Goal: Task Accomplishment & Management: Use online tool/utility

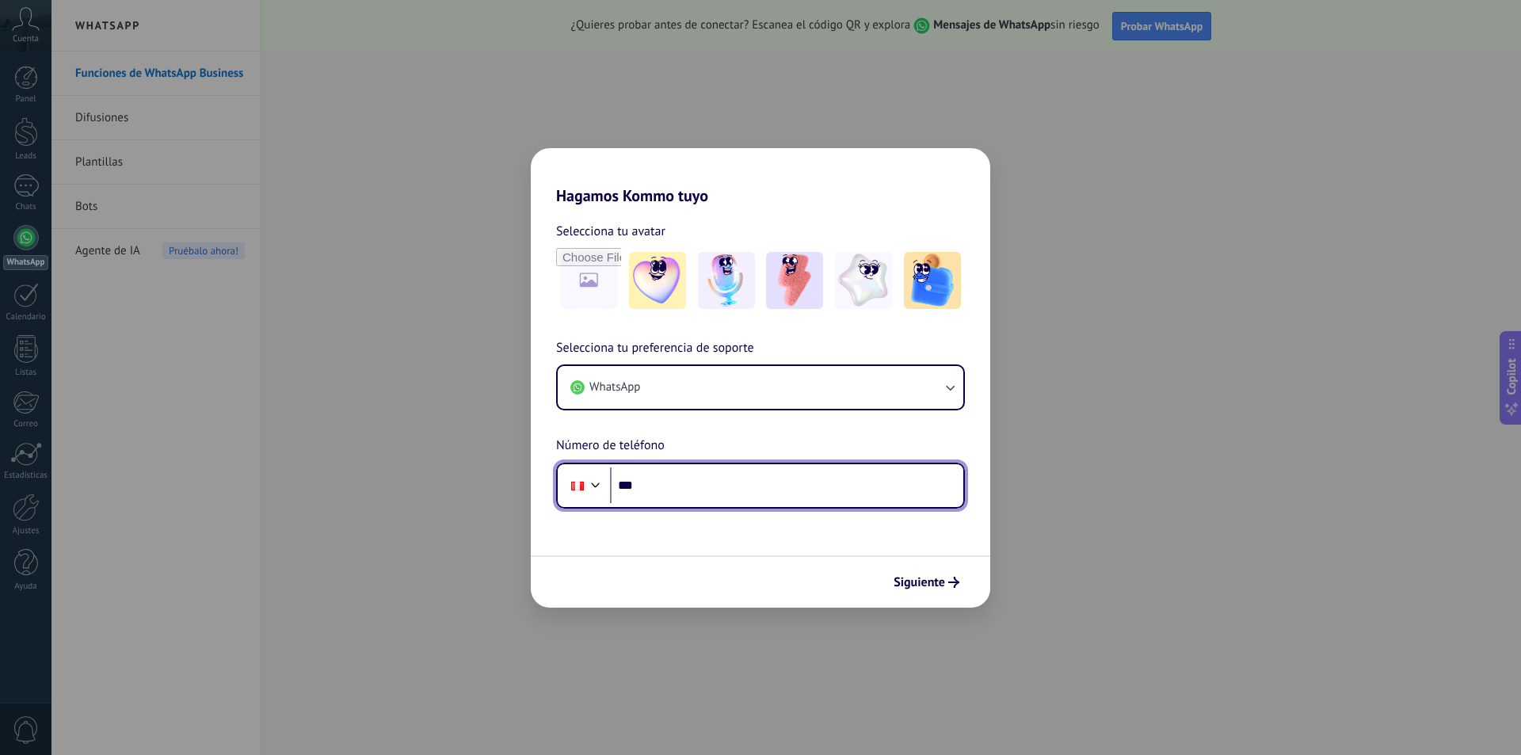
click at [746, 487] on input "***" at bounding box center [786, 485] width 353 height 36
type input "**********"
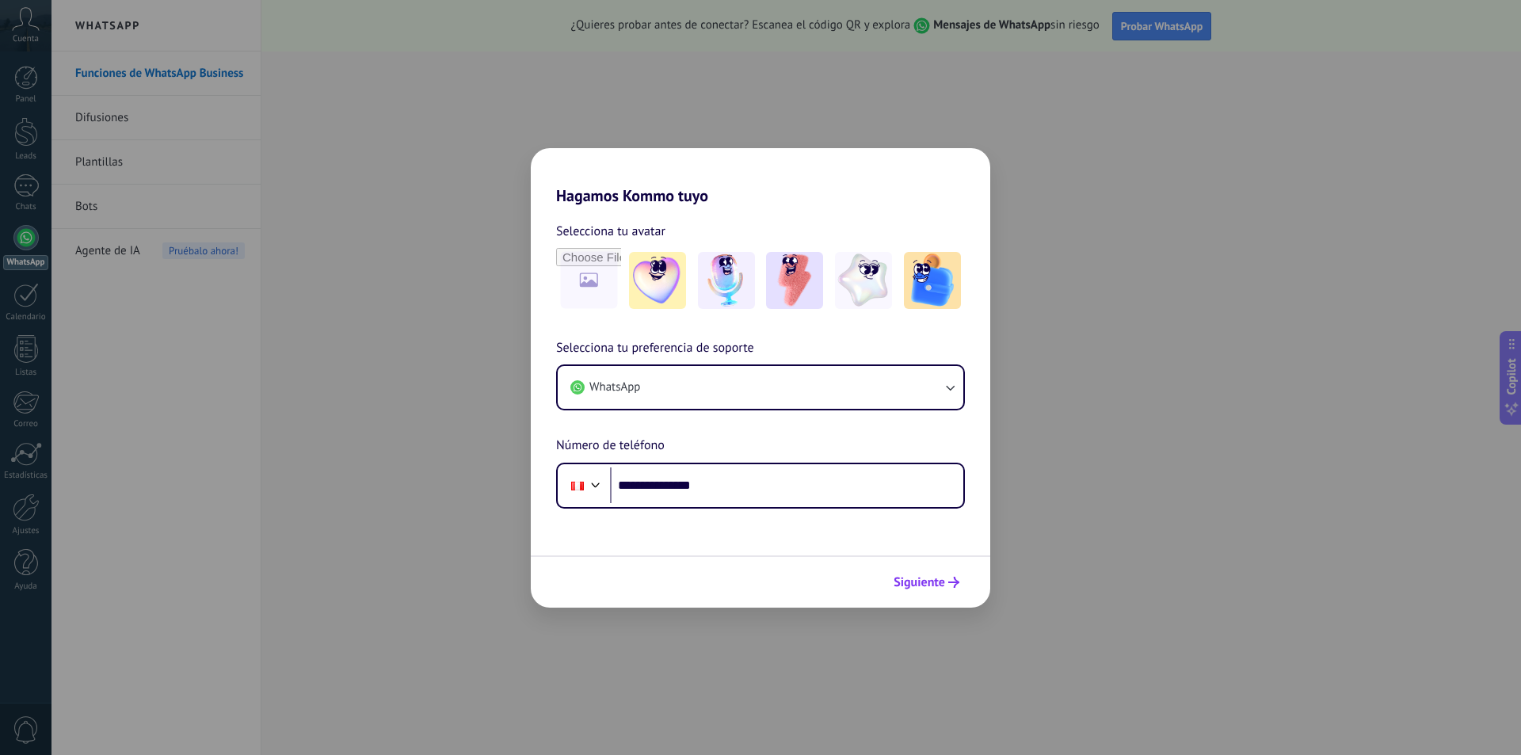
click at [937, 582] on span "Siguiente" at bounding box center [919, 582] width 51 height 11
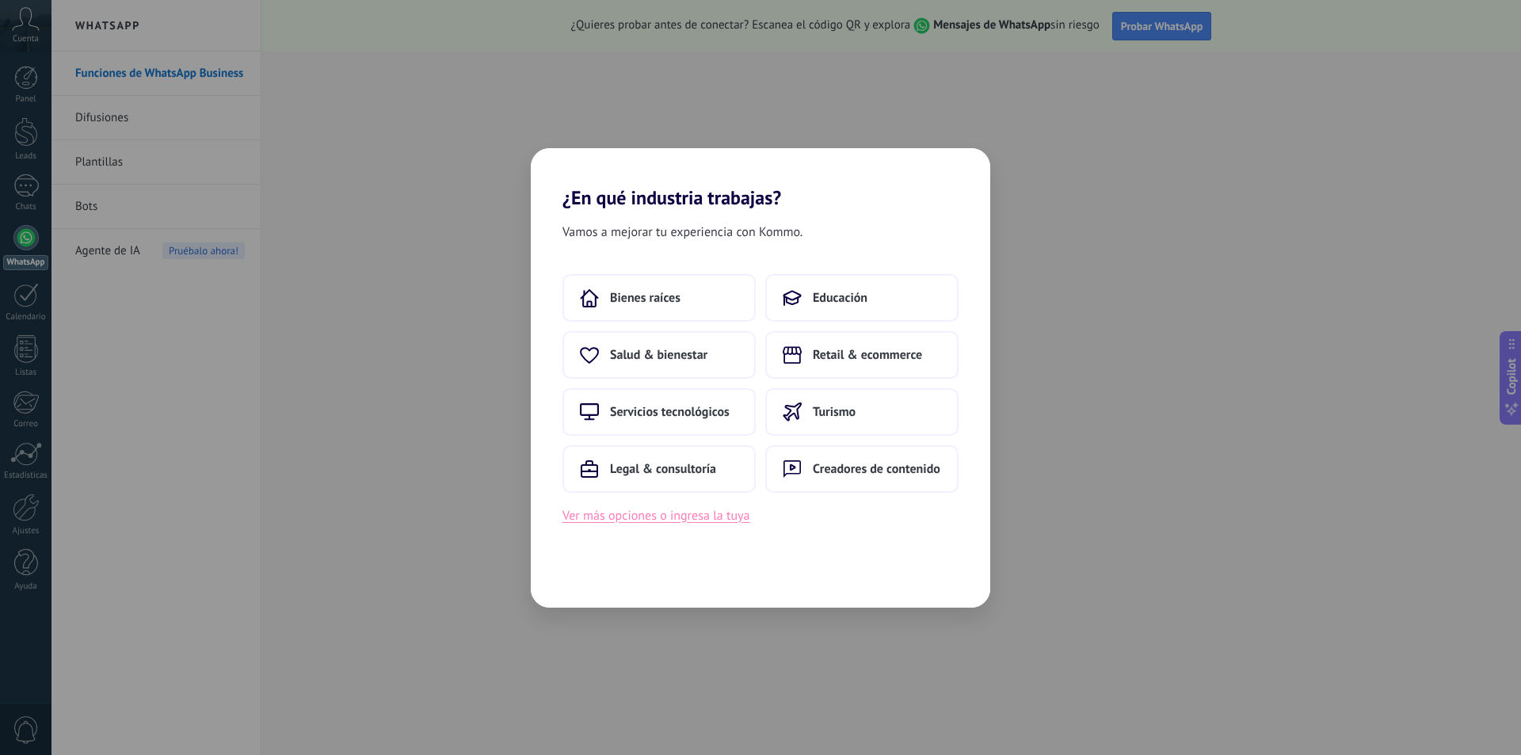
click at [681, 518] on button "Ver más opciones o ingresa la tuya" at bounding box center [656, 515] width 187 height 21
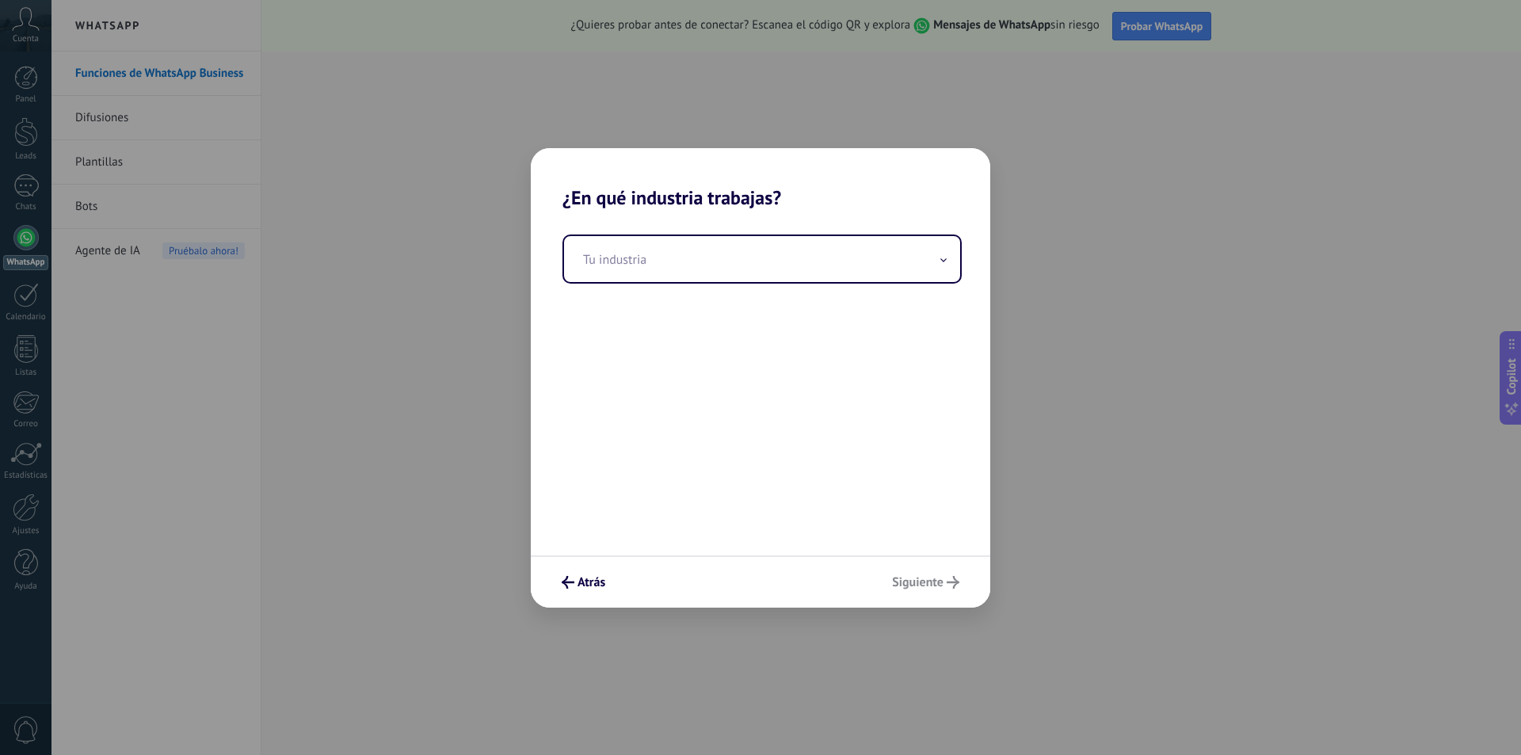
click at [681, 518] on div "Tu industria" at bounding box center [761, 382] width 460 height 346
click at [945, 262] on icon at bounding box center [943, 260] width 6 height 4
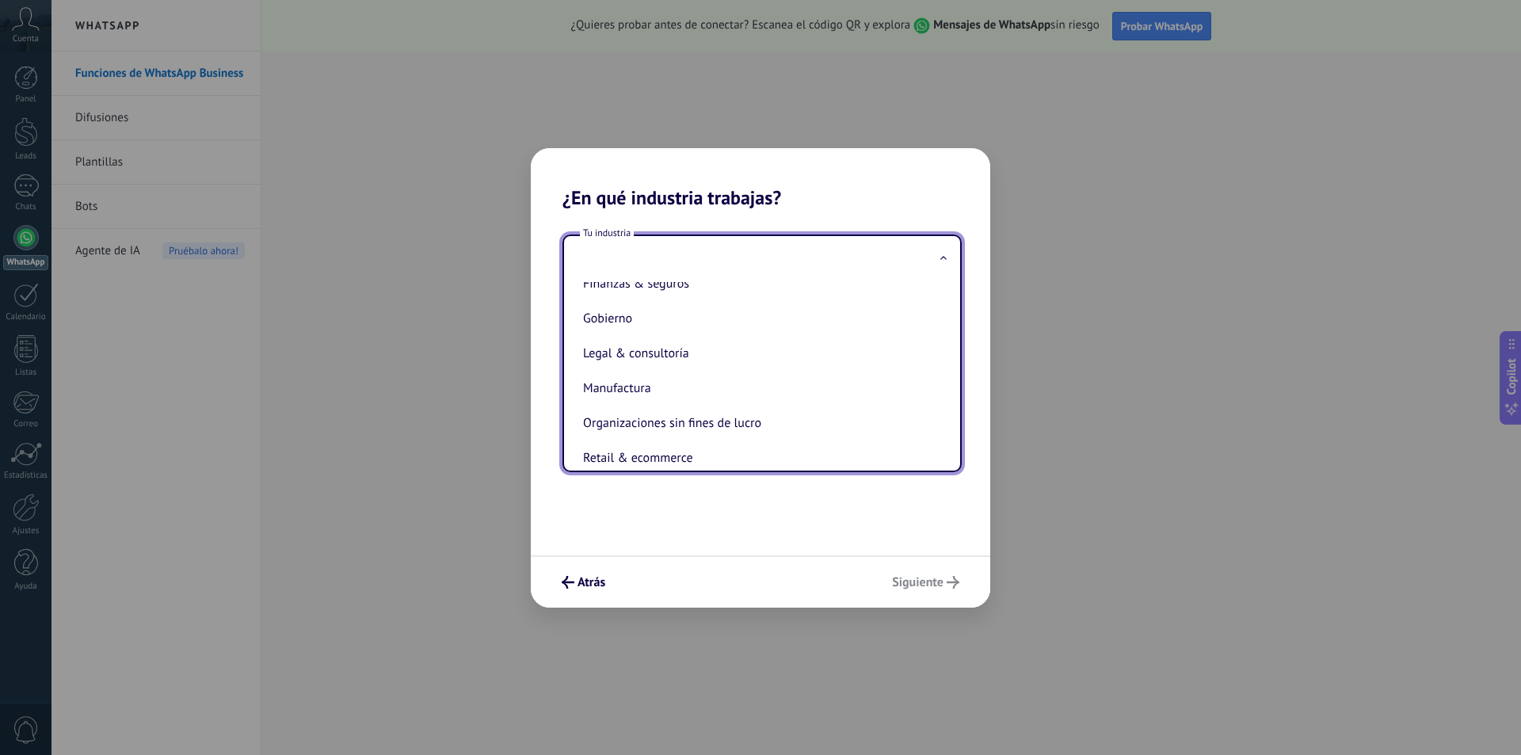
scroll to position [238, 0]
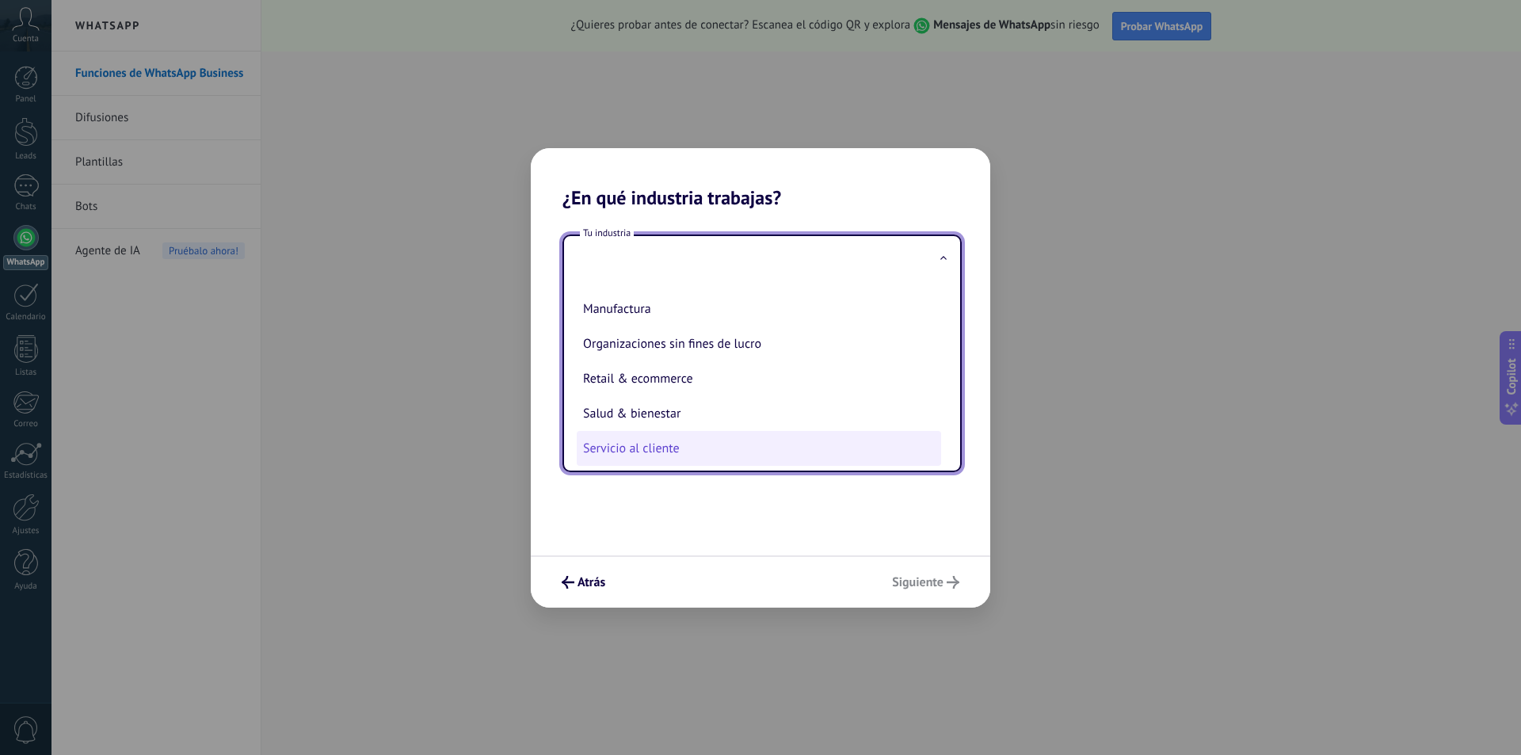
click at [666, 444] on li "Servicio al cliente" at bounding box center [759, 448] width 364 height 35
type input "**********"
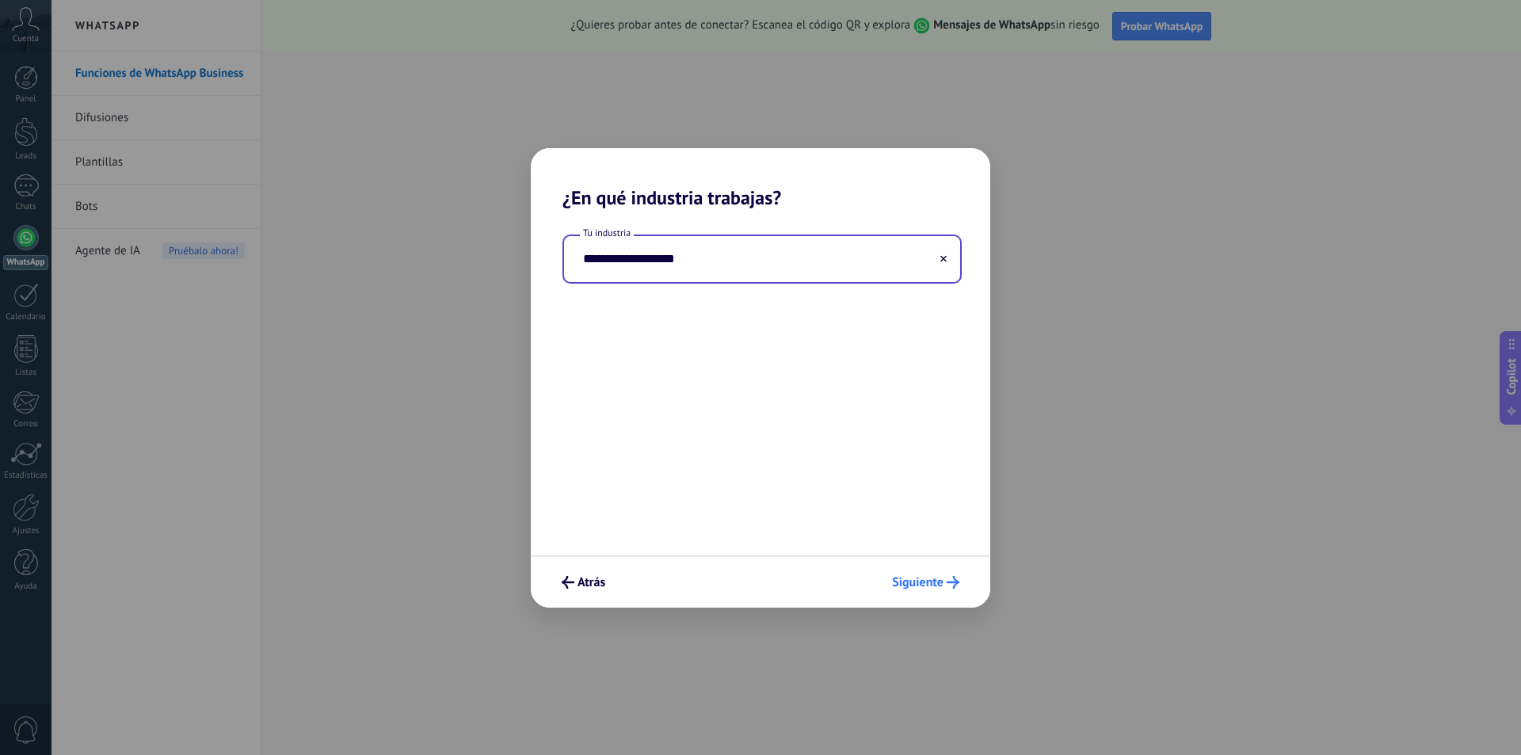
click at [910, 580] on span "Siguiente" at bounding box center [917, 582] width 51 height 11
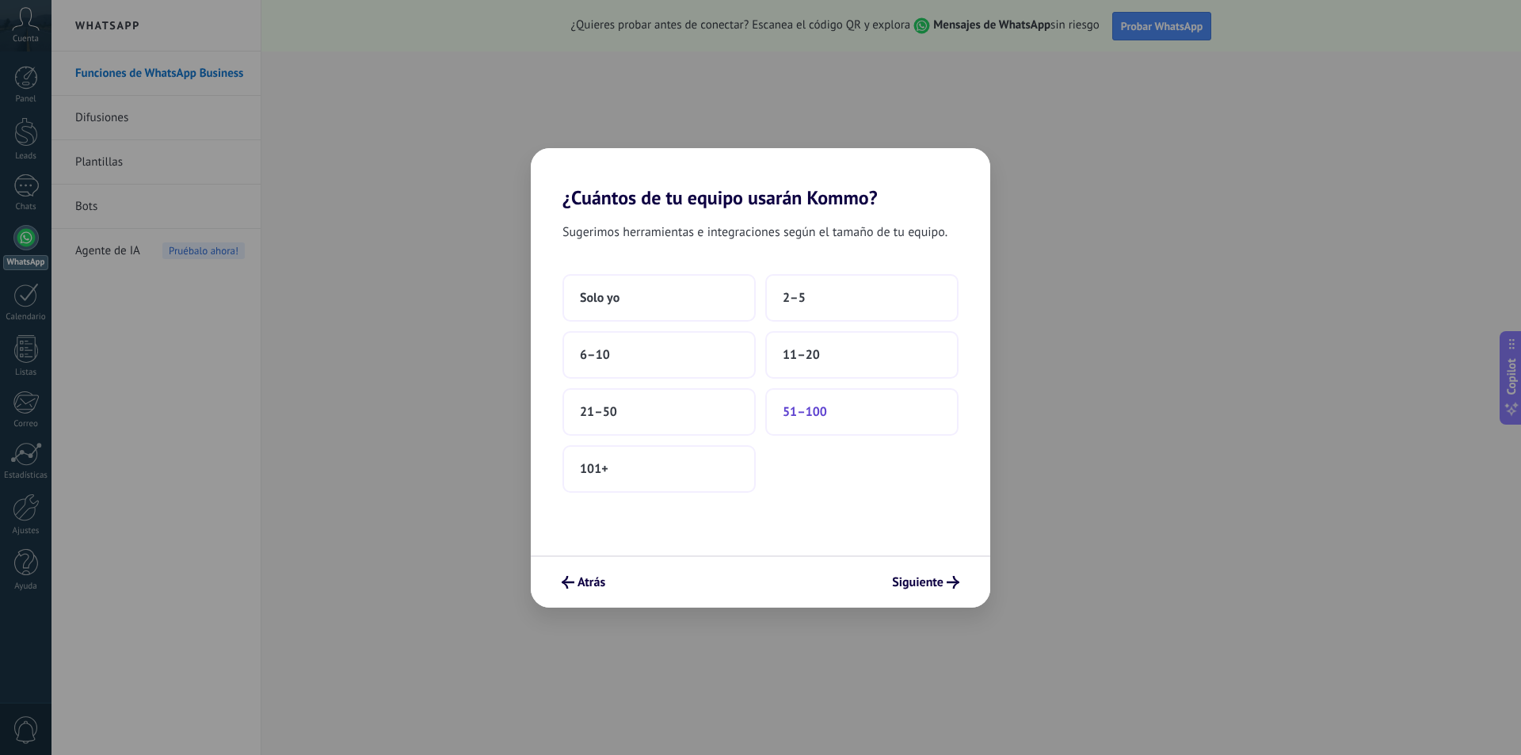
click at [829, 408] on button "51–100" at bounding box center [861, 412] width 193 height 48
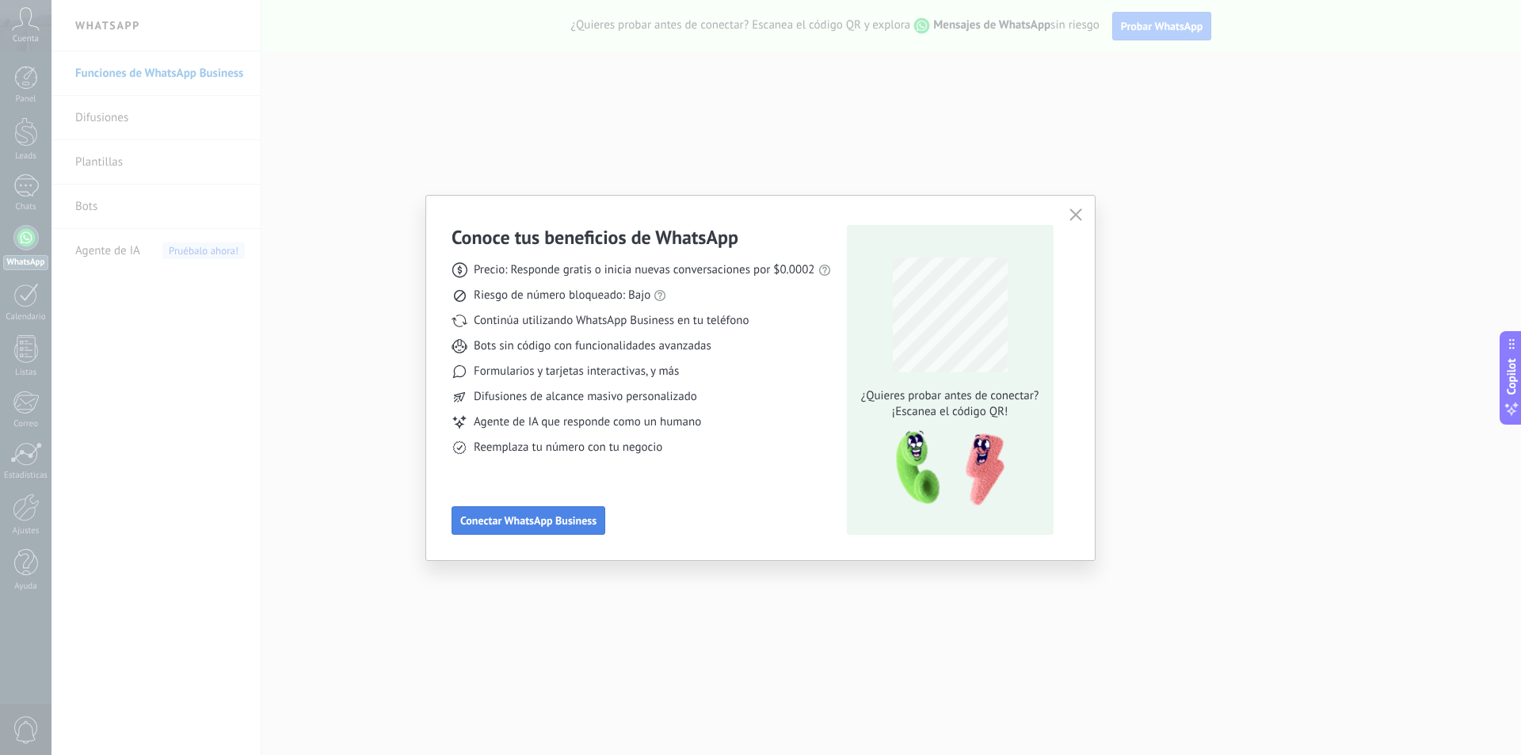
click at [583, 520] on span "Conectar WhatsApp Business" at bounding box center [528, 520] width 136 height 11
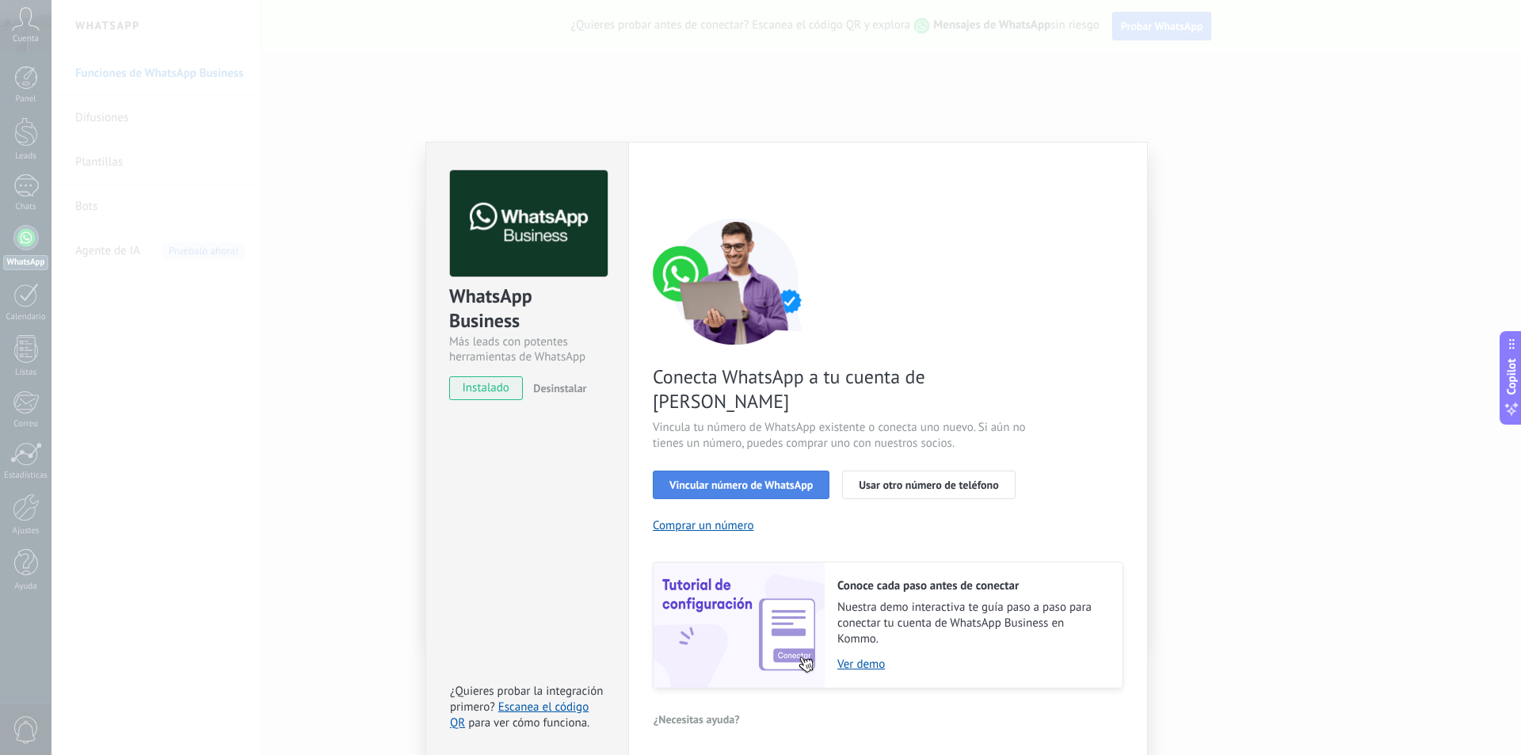
click at [731, 479] on span "Vincular número de WhatsApp" at bounding box center [740, 484] width 143 height 11
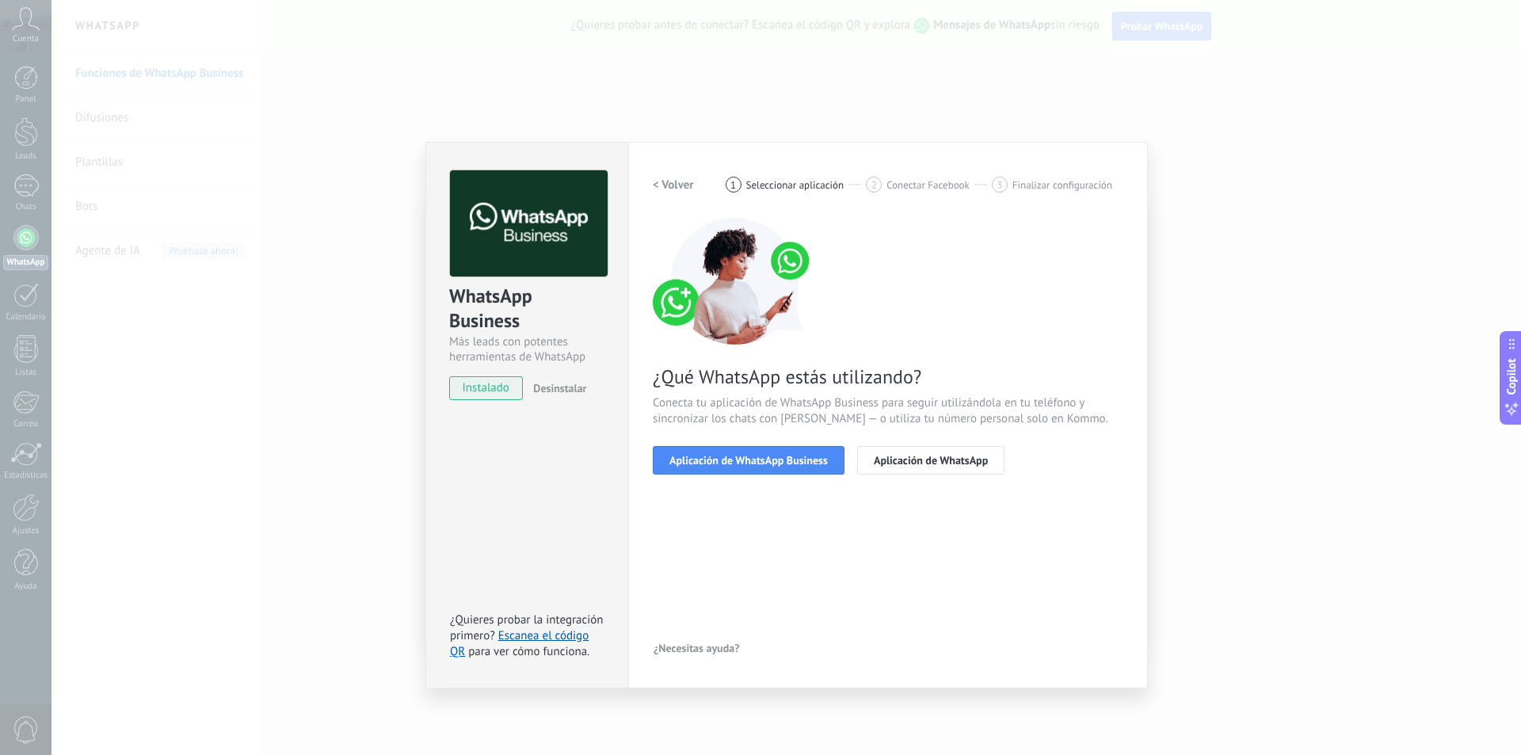
click at [731, 465] on span "Aplicación de WhatsApp Business" at bounding box center [748, 460] width 158 height 11
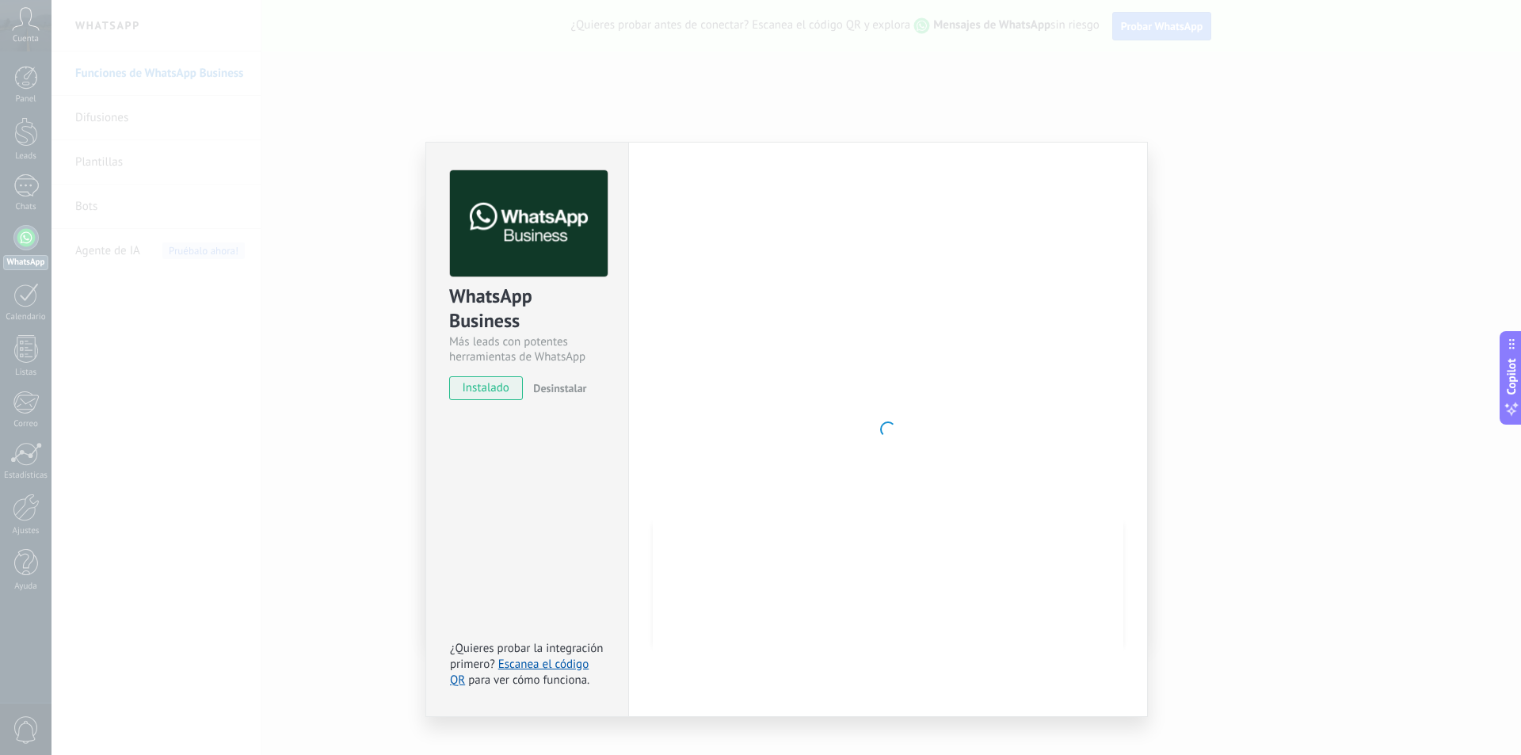
click at [998, 125] on div "WhatsApp Business Más leads con potentes herramientas de WhatsApp instalado Des…" at bounding box center [786, 377] width 1470 height 755
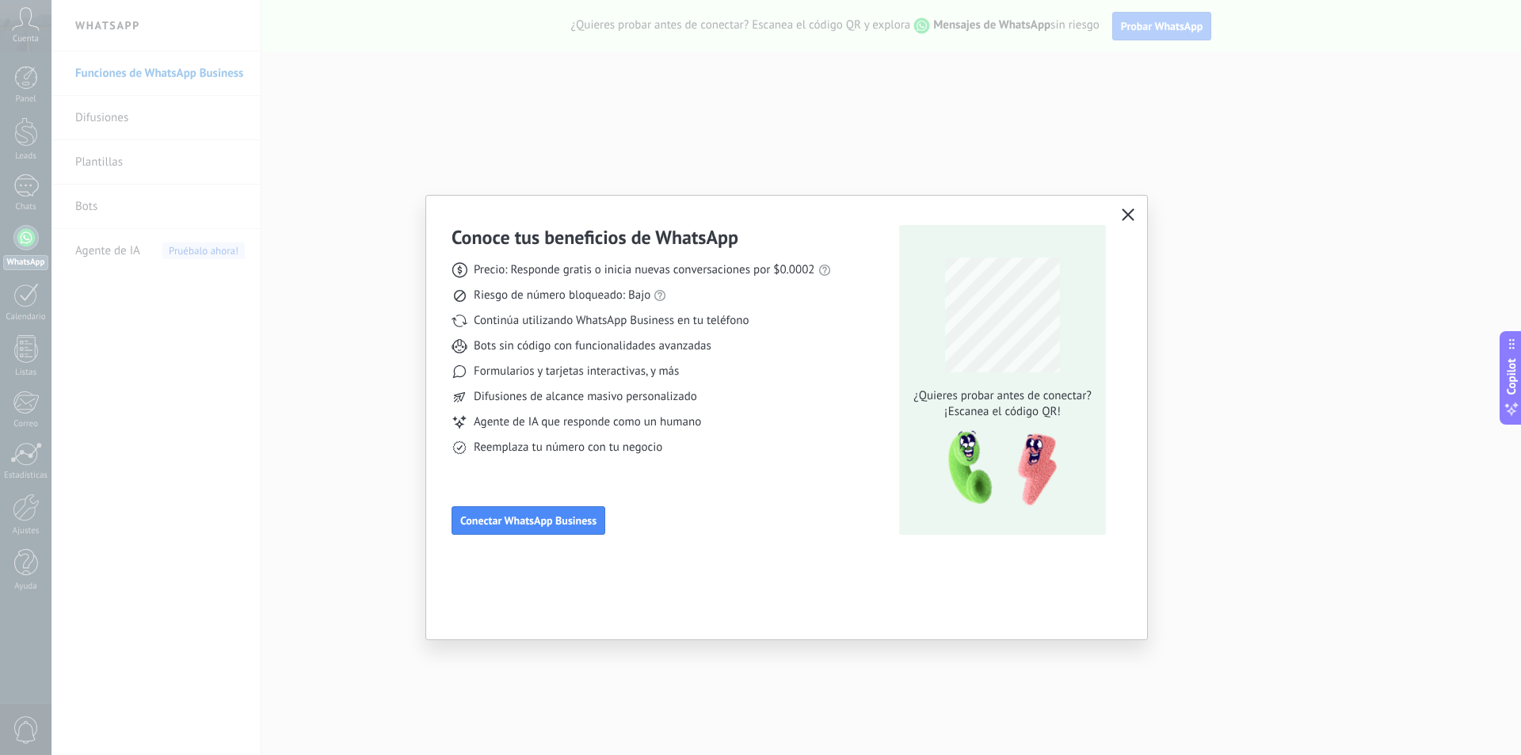
click at [1132, 212] on use "button" at bounding box center [1129, 214] width 12 height 12
